Goal: Register for event/course

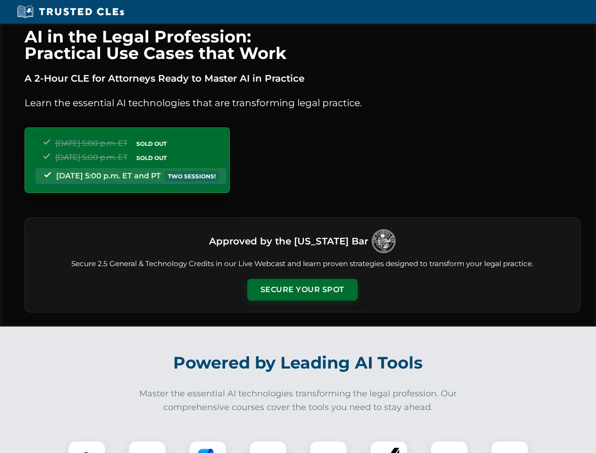
click at [302, 290] on button "Secure Your Spot" at bounding box center [302, 290] width 110 height 22
click at [87, 447] on img at bounding box center [86, 459] width 27 height 27
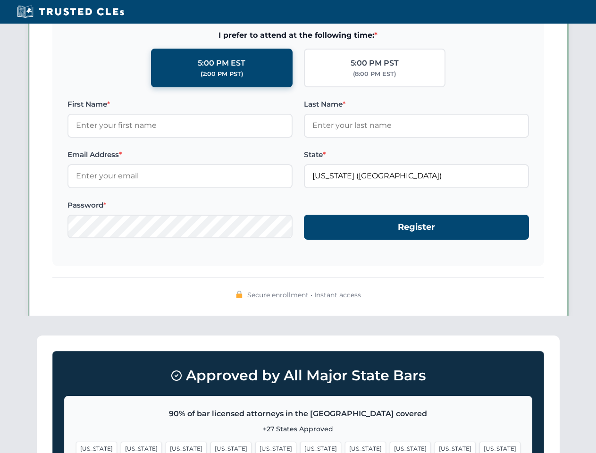
click at [345, 447] on span "[US_STATE]" at bounding box center [365, 449] width 41 height 14
click at [434, 447] on span "[US_STATE]" at bounding box center [454, 449] width 41 height 14
